Goal: Task Accomplishment & Management: Manage account settings

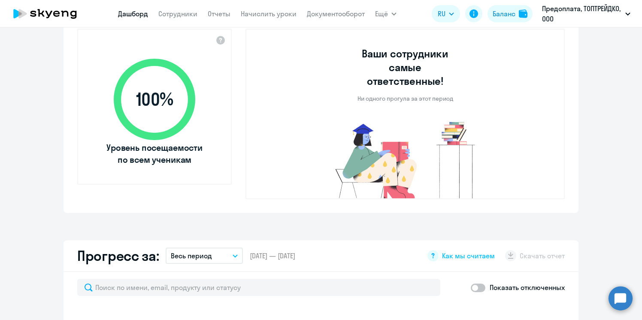
select select "30"
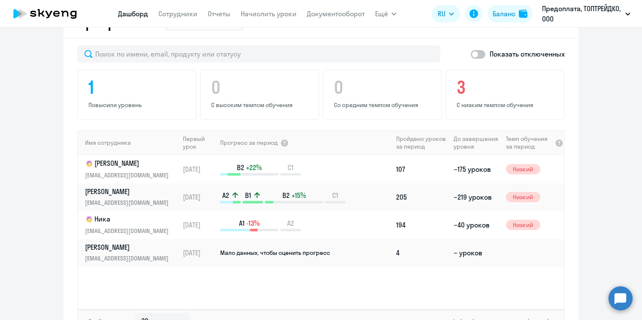
scroll to position [519, 0]
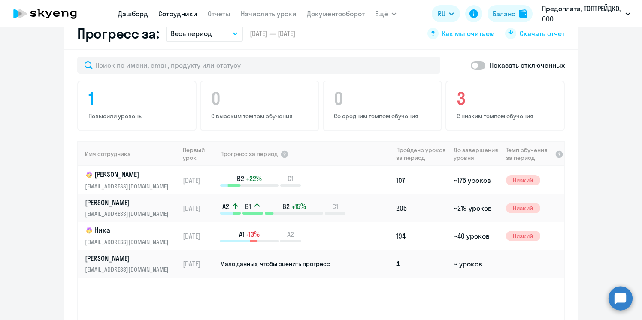
click at [187, 14] on link "Сотрудники" at bounding box center [177, 13] width 39 height 9
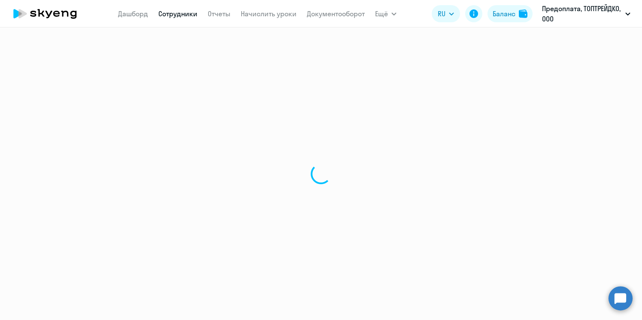
select select "30"
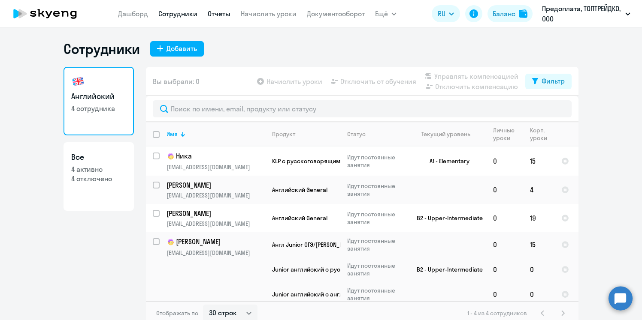
click at [216, 16] on link "Отчеты" at bounding box center [219, 13] width 23 height 9
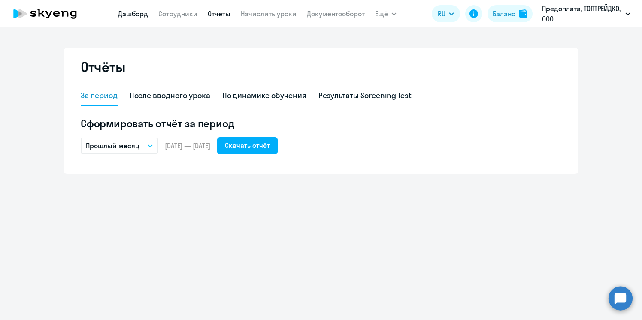
click at [139, 15] on link "Дашборд" at bounding box center [133, 13] width 30 height 9
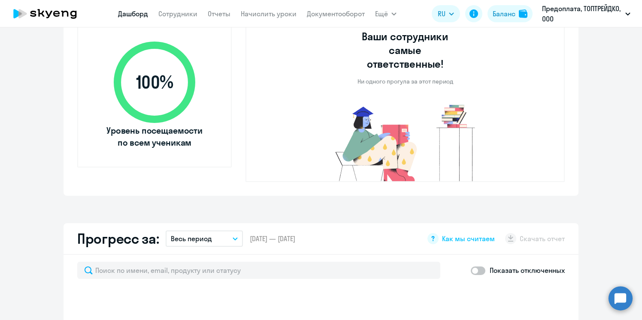
select select "30"
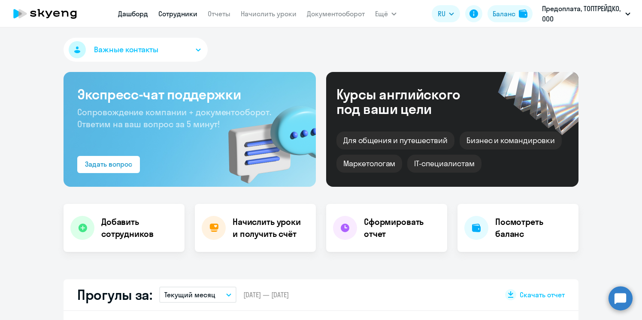
click at [193, 13] on link "Сотрудники" at bounding box center [177, 13] width 39 height 9
select select "30"
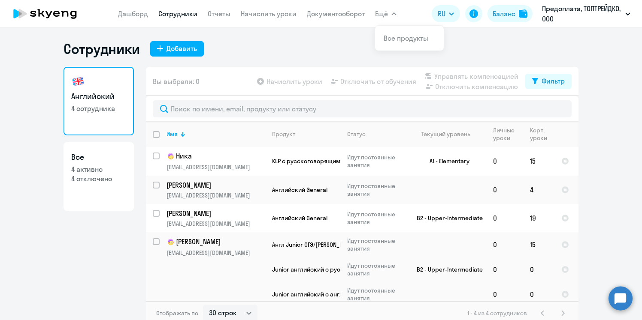
click at [394, 11] on button "Ещё" at bounding box center [385, 13] width 21 height 17
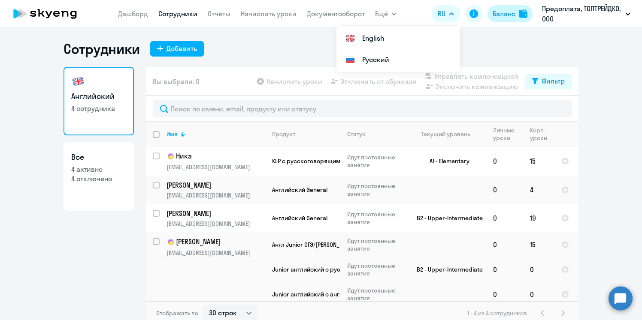
click at [500, 15] on div "Баланс" at bounding box center [503, 14] width 23 height 10
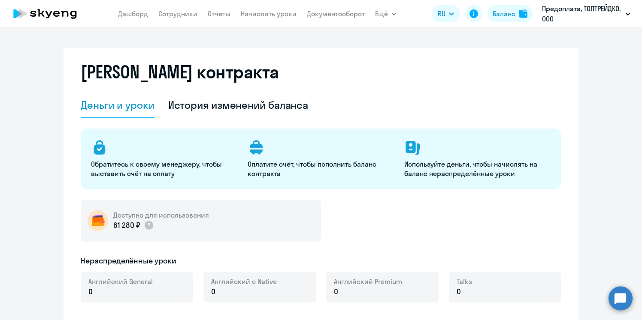
select select "english_adult_not_native_speaker"
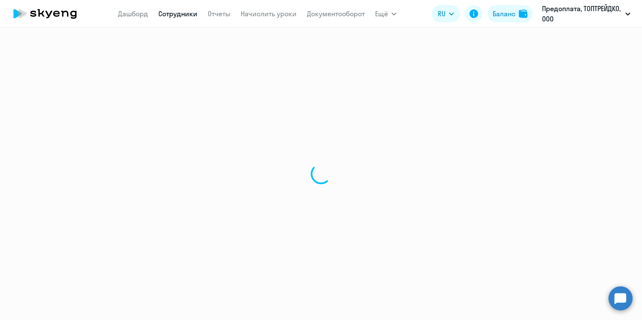
select select "30"
